Goal: Find specific page/section

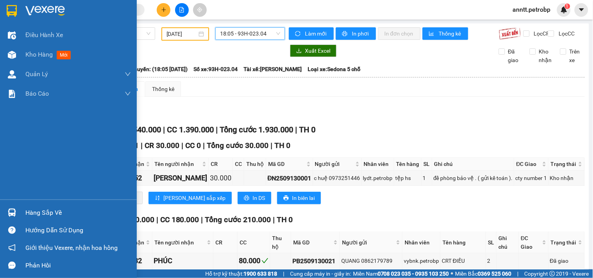
click at [11, 10] on img at bounding box center [12, 11] width 10 height 12
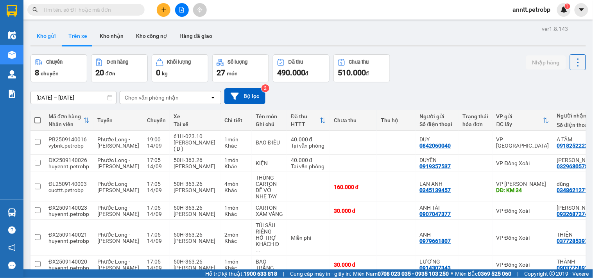
click at [45, 36] on button "Kho gửi" at bounding box center [46, 36] width 32 height 19
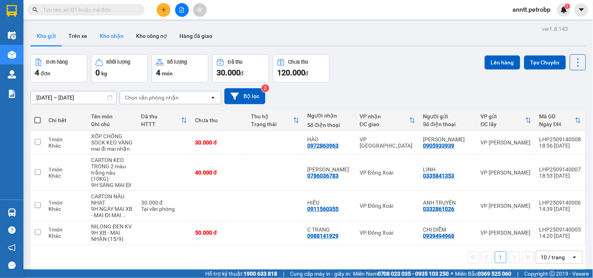
click at [111, 34] on button "Kho nhận" at bounding box center [111, 36] width 36 height 19
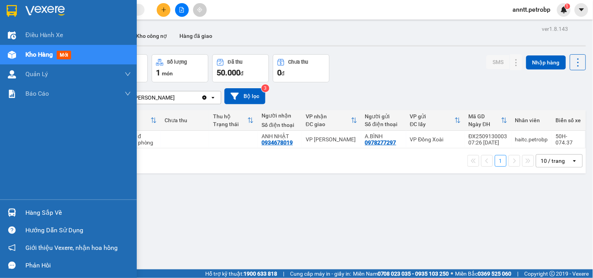
click at [12, 6] on img at bounding box center [12, 11] width 10 height 12
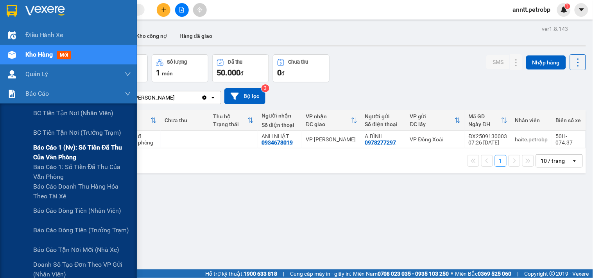
click at [70, 151] on span "Báo cáo 1 (nv): Số tiền đã thu của văn phòng" at bounding box center [82, 153] width 98 height 20
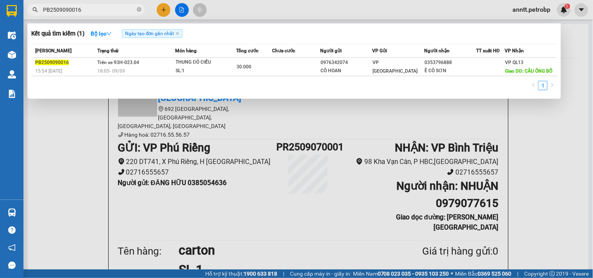
scroll to position [477, 0]
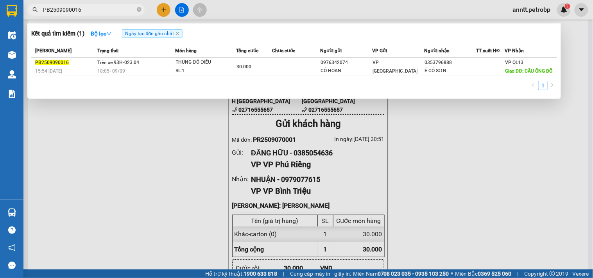
drag, startPoint x: 138, startPoint y: 10, endPoint x: 114, endPoint y: 8, distance: 23.9
click at [137, 11] on icon "close-circle" at bounding box center [139, 9] width 5 height 5
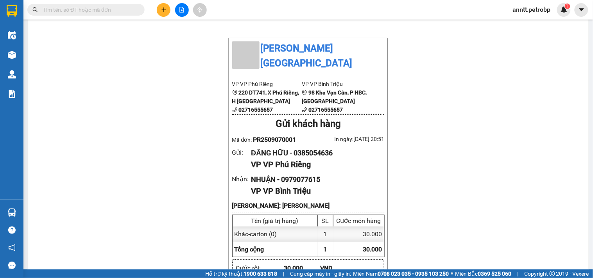
click at [89, 9] on input "text" at bounding box center [89, 9] width 92 height 9
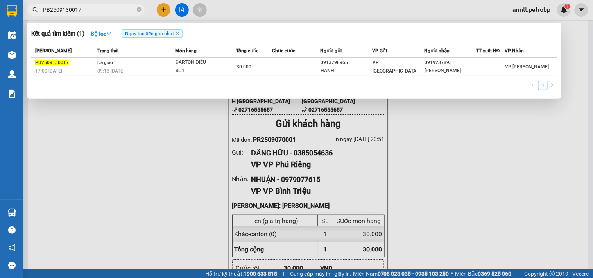
type input "PB2509130017"
